Goal: Task Accomplishment & Management: Use online tool/utility

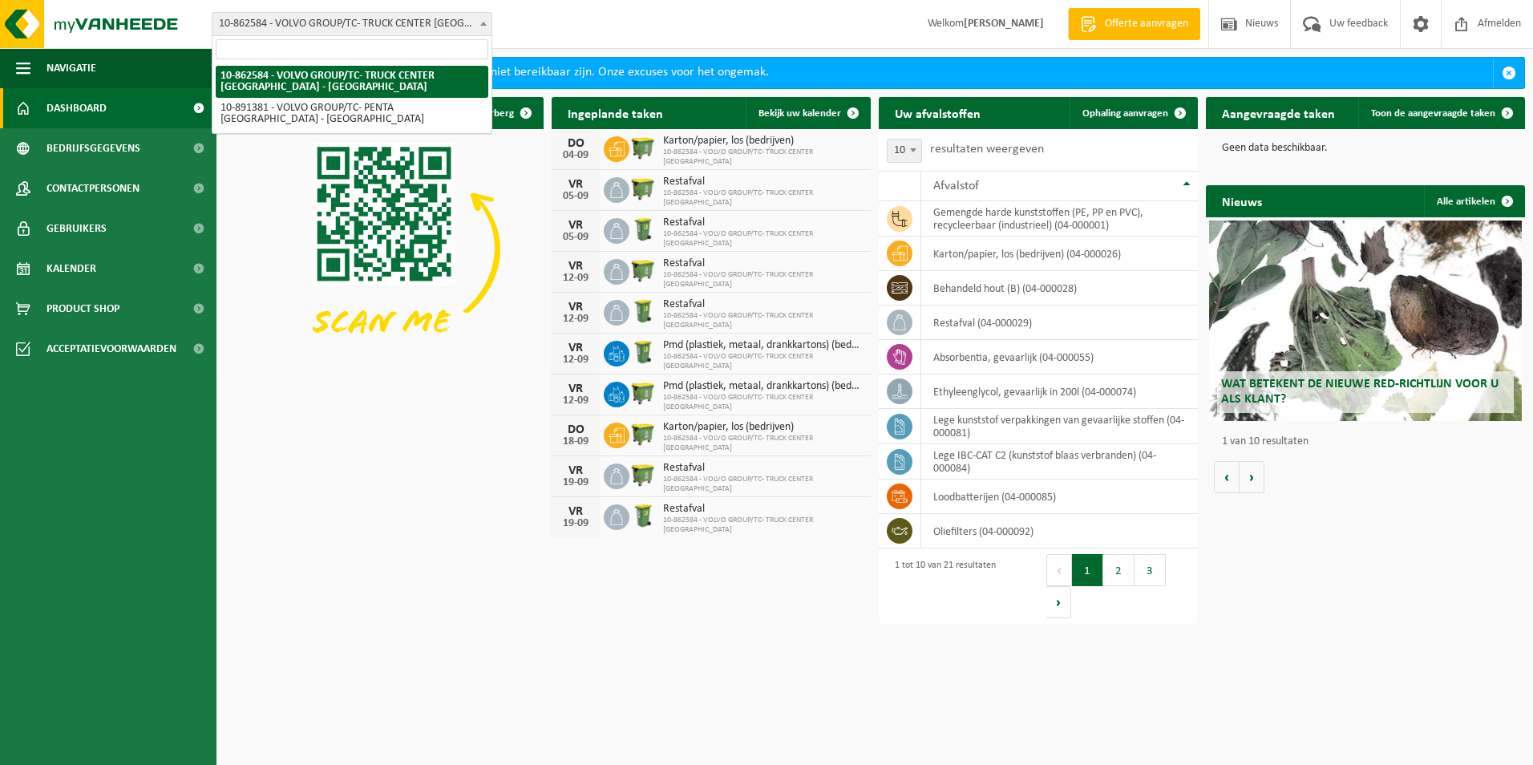
click at [480, 21] on span at bounding box center [483, 23] width 16 height 21
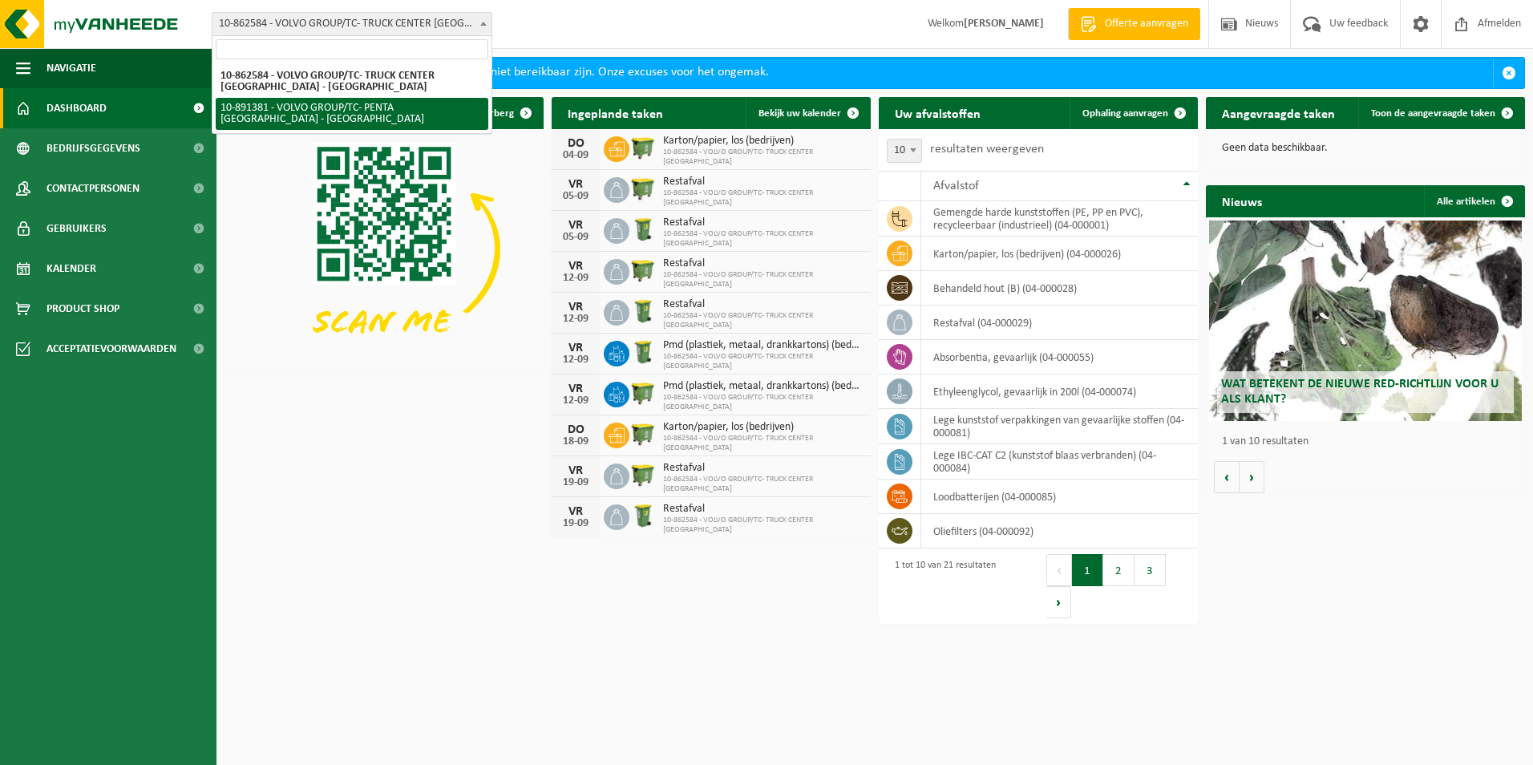
select select "114820"
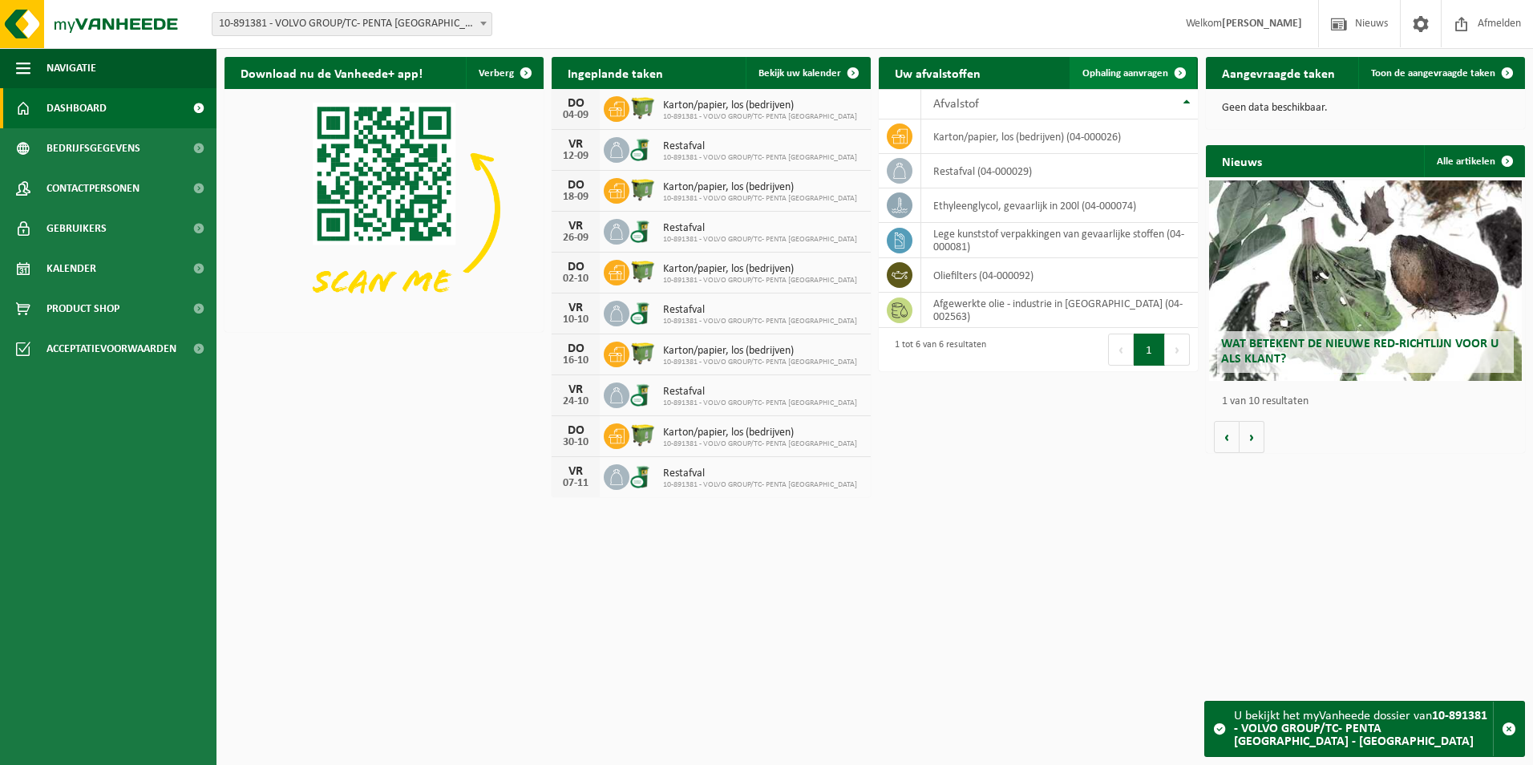
click at [1172, 72] on span at bounding box center [1180, 73] width 32 height 32
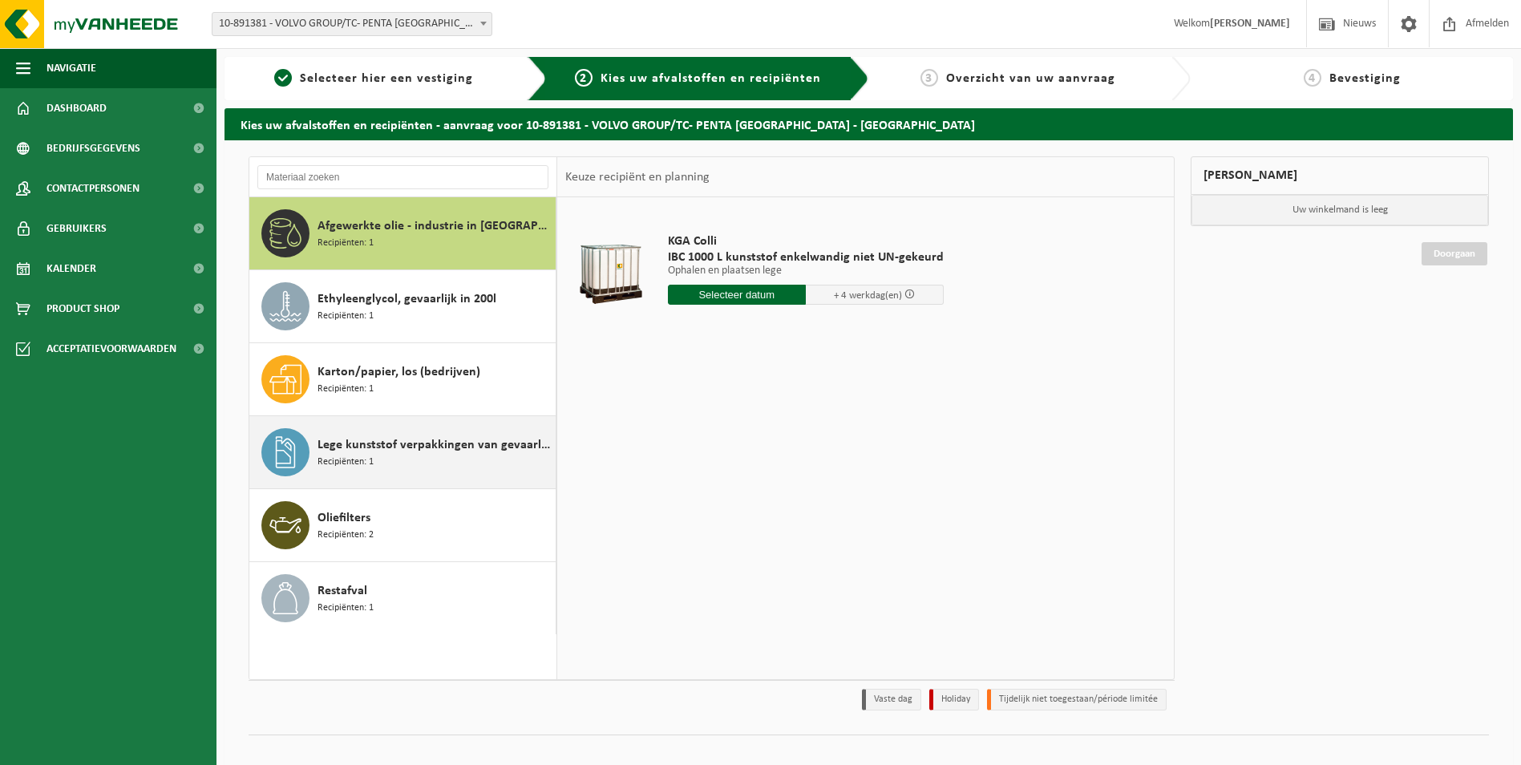
click at [416, 443] on span "Lege kunststof verpakkingen van gevaarlijke stoffen" at bounding box center [435, 444] width 234 height 19
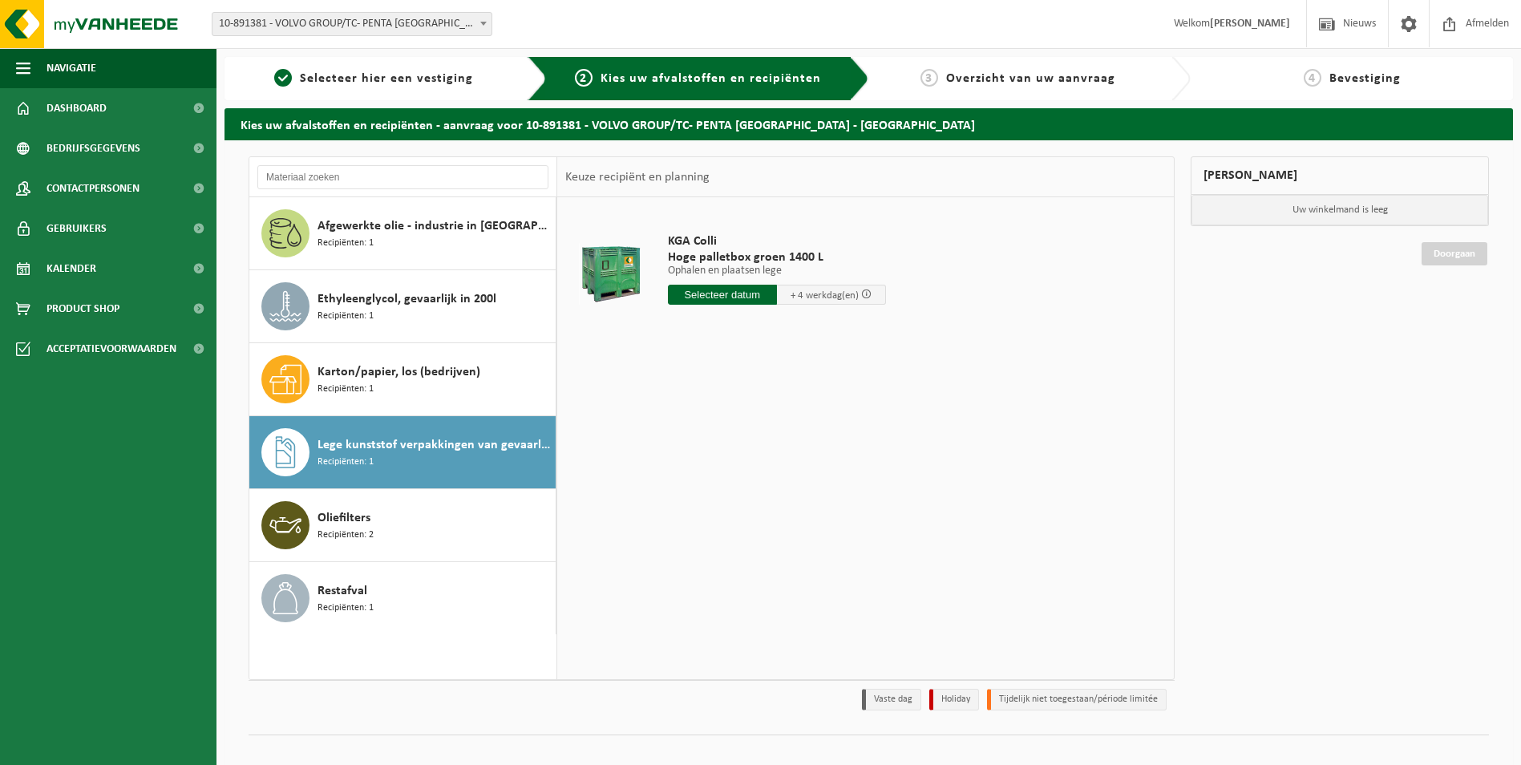
click at [732, 299] on input "text" at bounding box center [722, 295] width 109 height 20
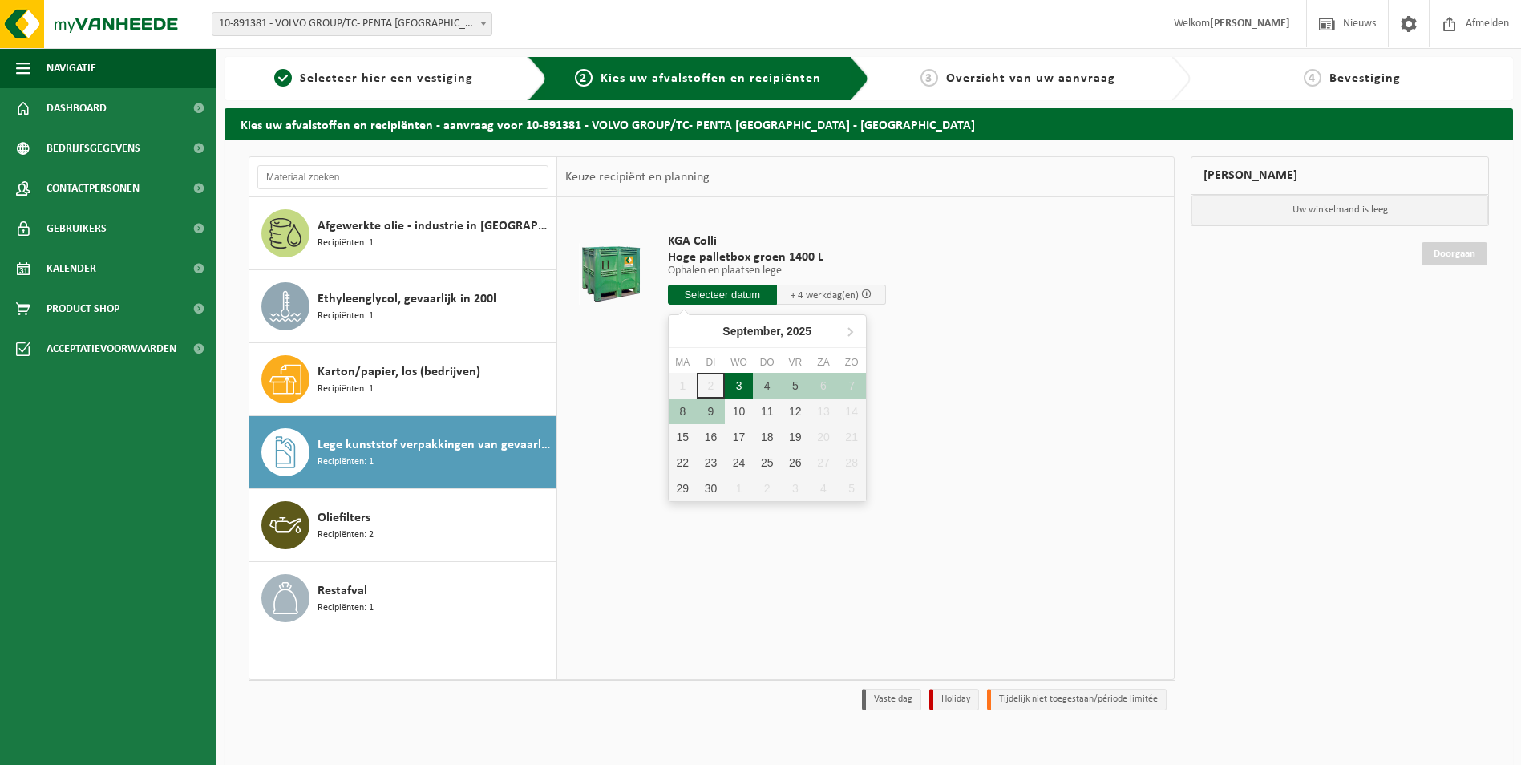
click at [739, 385] on div "3" at bounding box center [739, 386] width 28 height 26
type input "Van 2025-09-03"
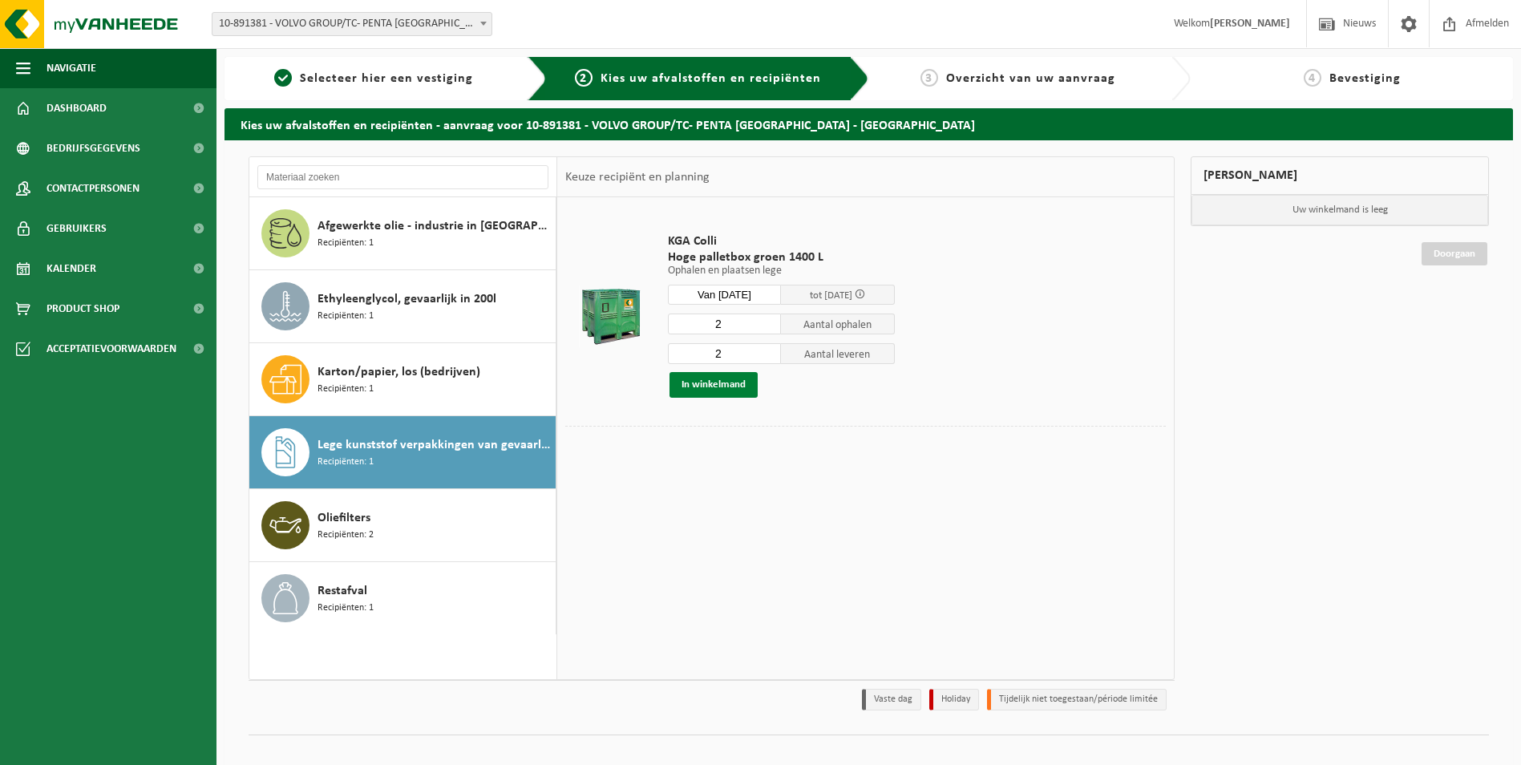
click at [695, 382] on button "In winkelmand" at bounding box center [714, 385] width 88 height 26
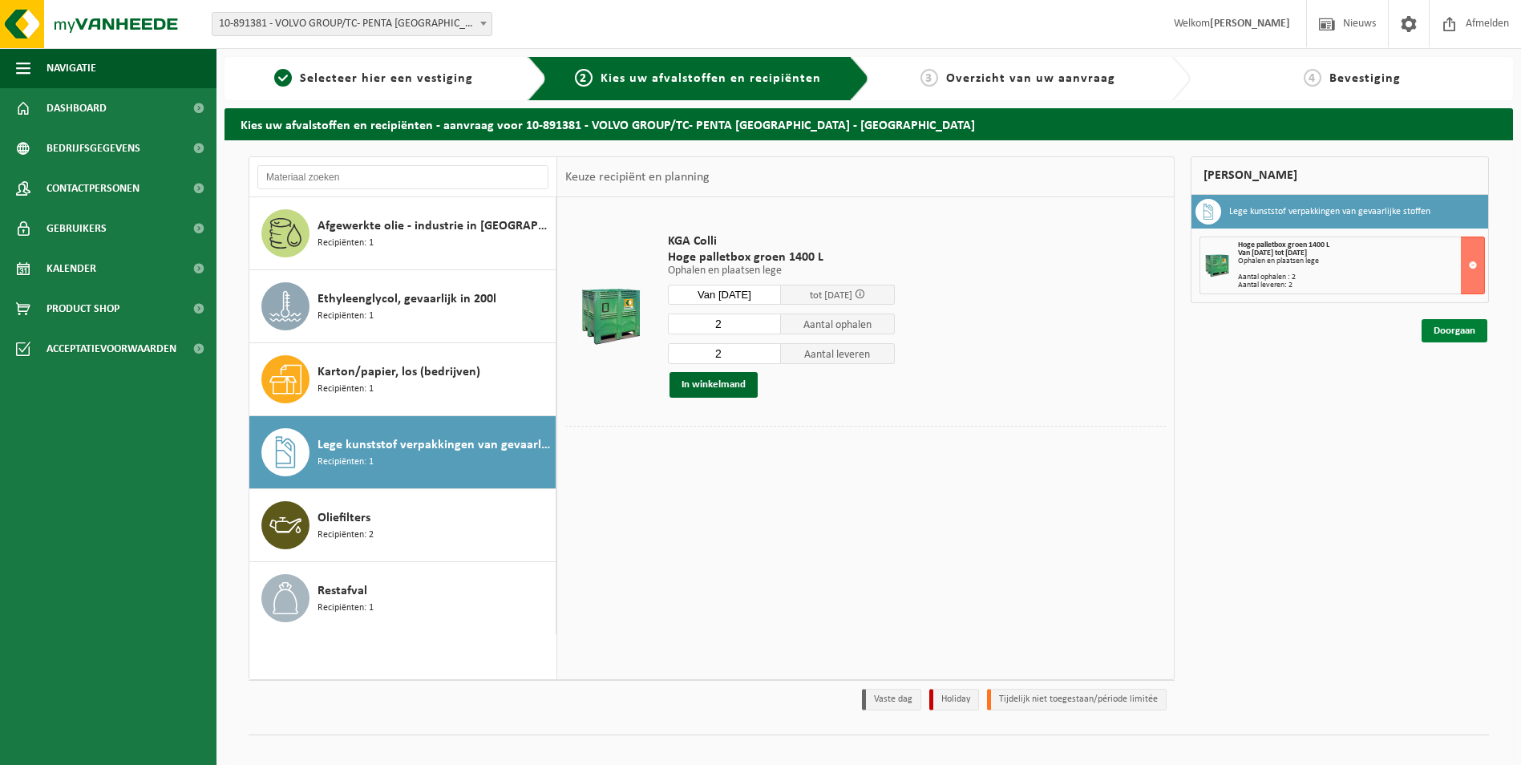
click at [1446, 329] on link "Doorgaan" at bounding box center [1455, 330] width 66 height 23
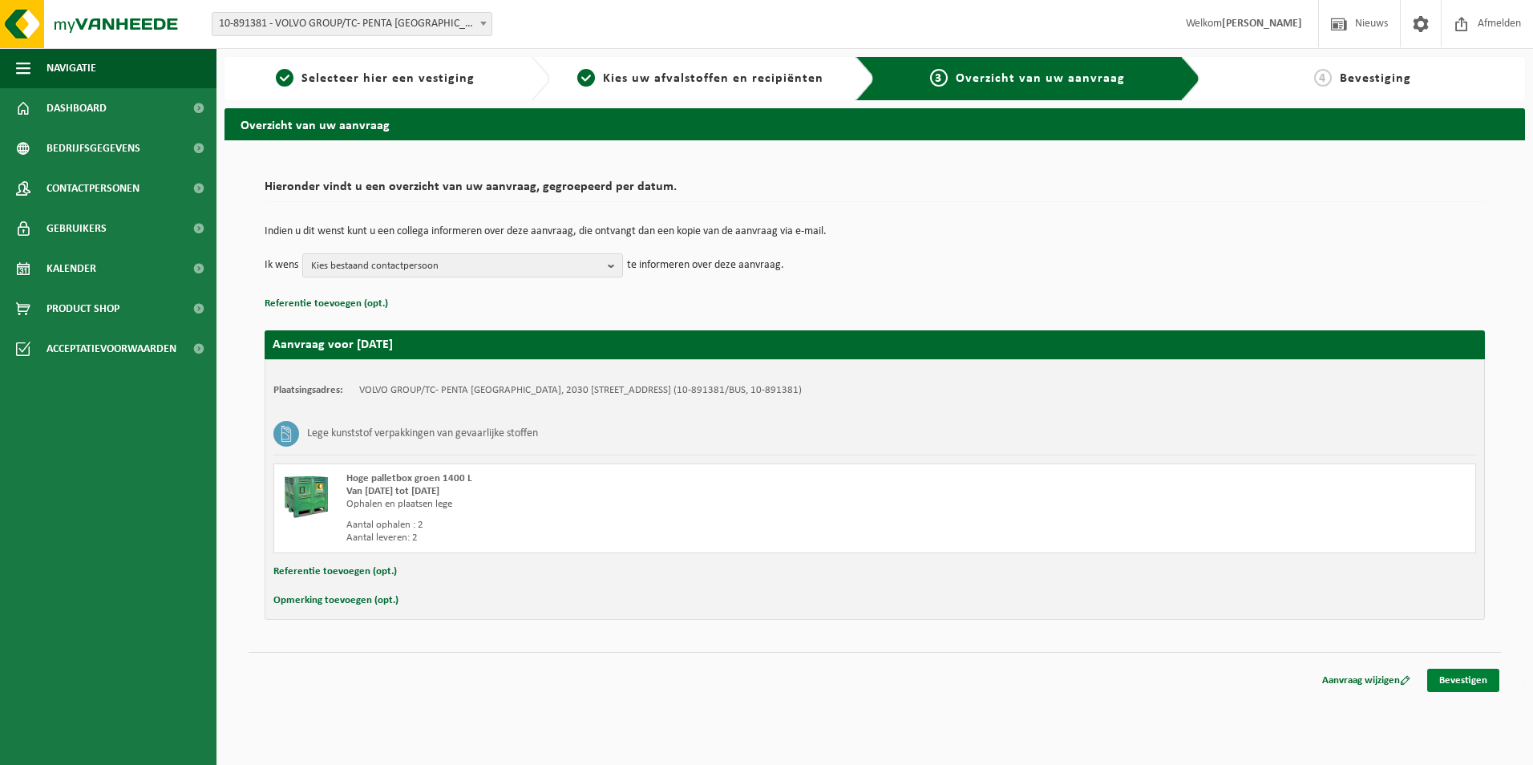
click at [1454, 678] on link "Bevestigen" at bounding box center [1463, 680] width 72 height 23
